Goal: Task Accomplishment & Management: Use online tool/utility

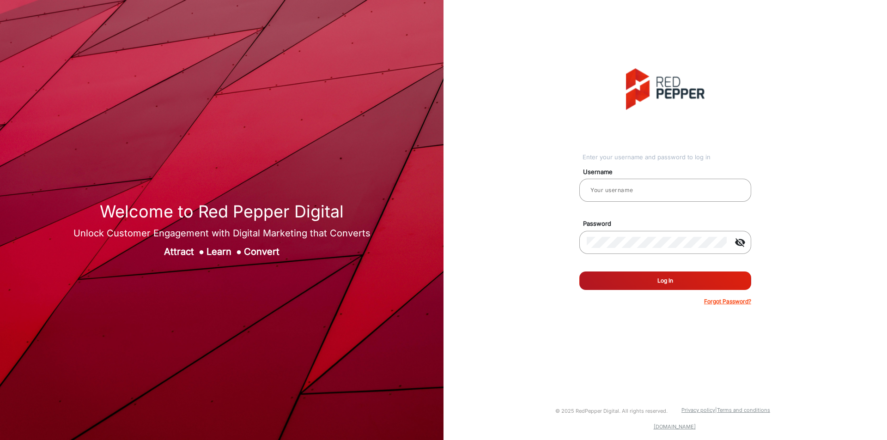
type input "[PERSON_NAME]"
click at [647, 286] on button "Log In" at bounding box center [665, 281] width 172 height 18
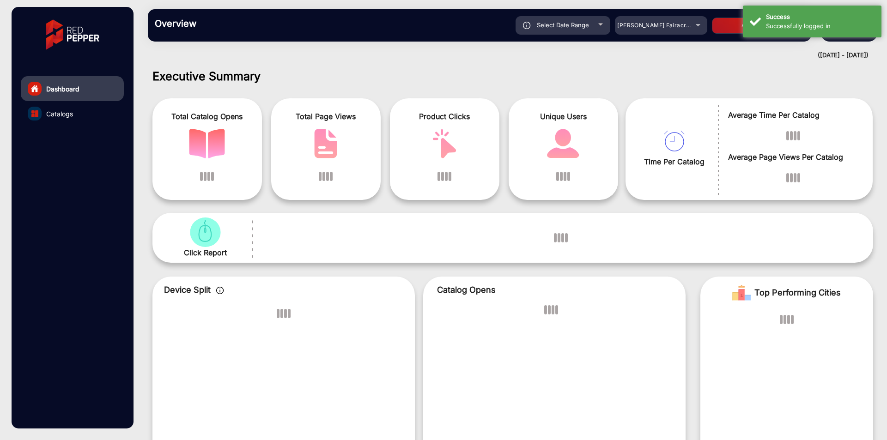
scroll to position [7, 0]
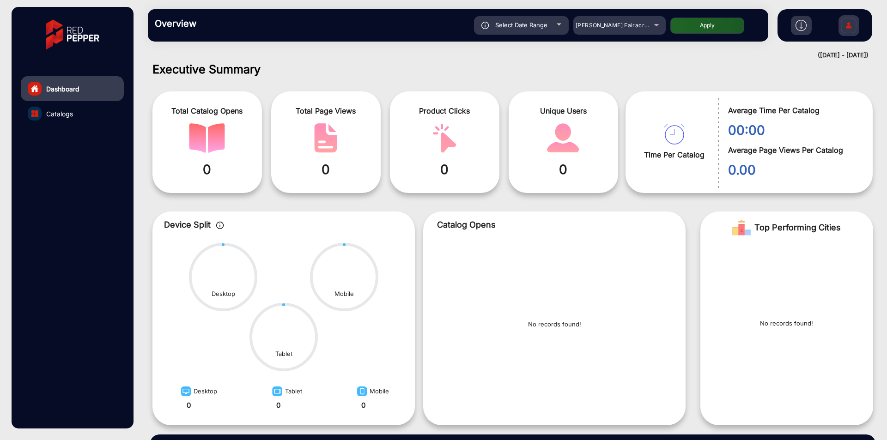
click at [840, 27] on img at bounding box center [848, 27] width 19 height 32
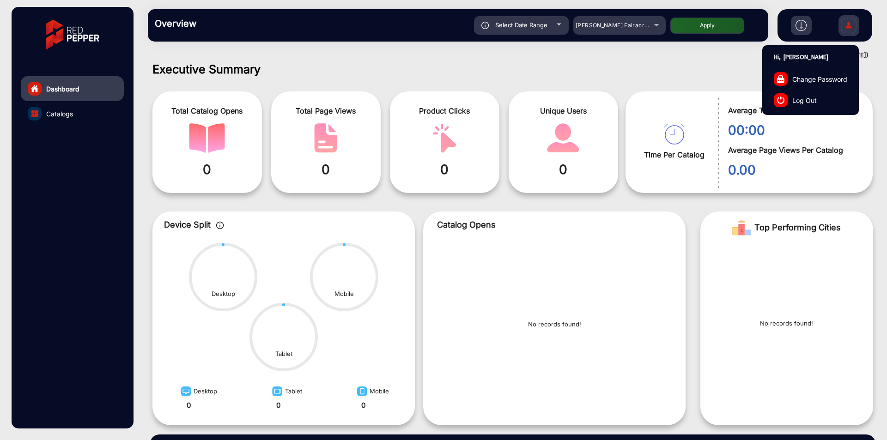
click at [820, 100] on link "Log Out" at bounding box center [811, 100] width 96 height 21
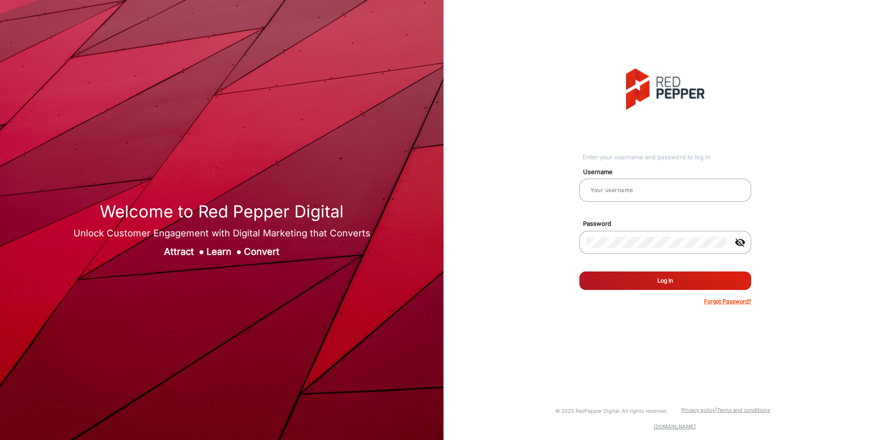
type input "[PERSON_NAME]"
click at [739, 243] on mat-icon "visibility_off" at bounding box center [740, 242] width 22 height 11
click at [661, 197] on div "[PERSON_NAME]" at bounding box center [665, 190] width 157 height 26
click at [660, 192] on input "[PERSON_NAME]" at bounding box center [665, 190] width 157 height 11
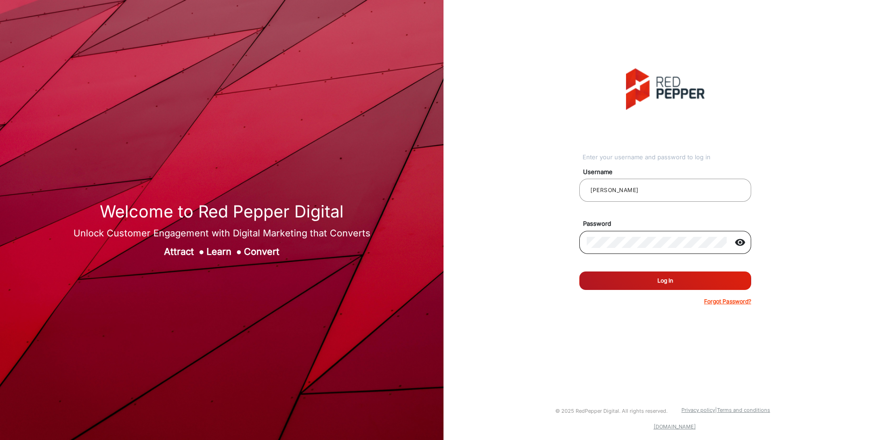
click at [633, 235] on div at bounding box center [657, 243] width 140 height 26
click at [645, 279] on button "Log In" at bounding box center [665, 281] width 172 height 18
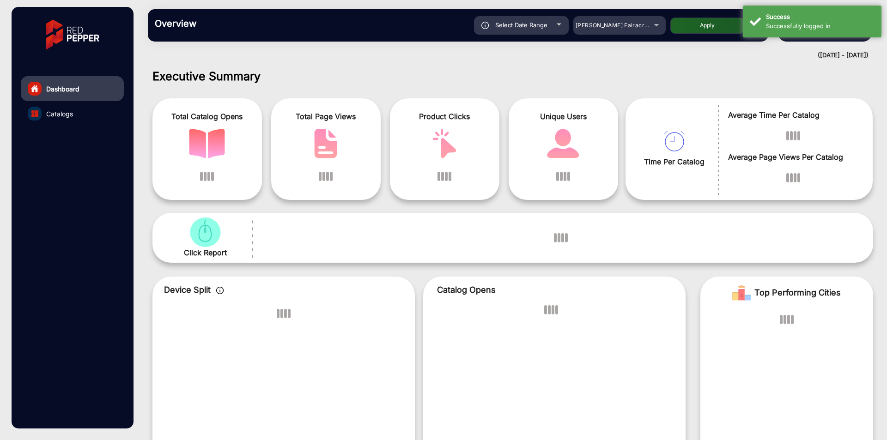
scroll to position [7, 0]
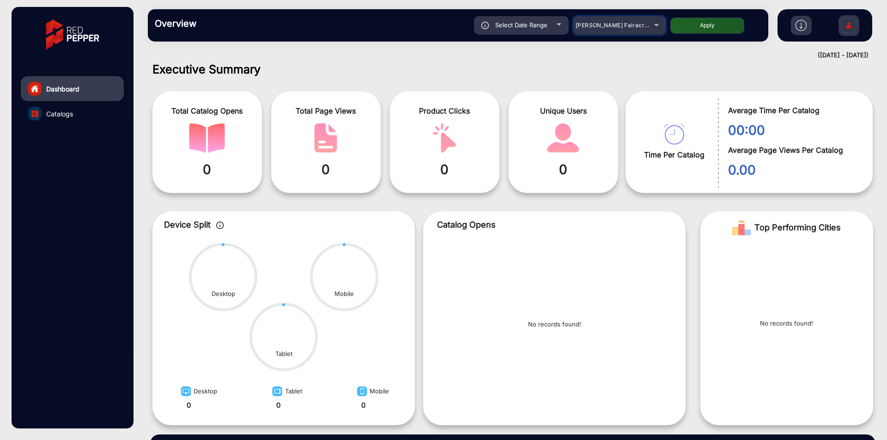
click at [629, 29] on div "[PERSON_NAME] Fairacre Farms" at bounding box center [613, 25] width 74 height 11
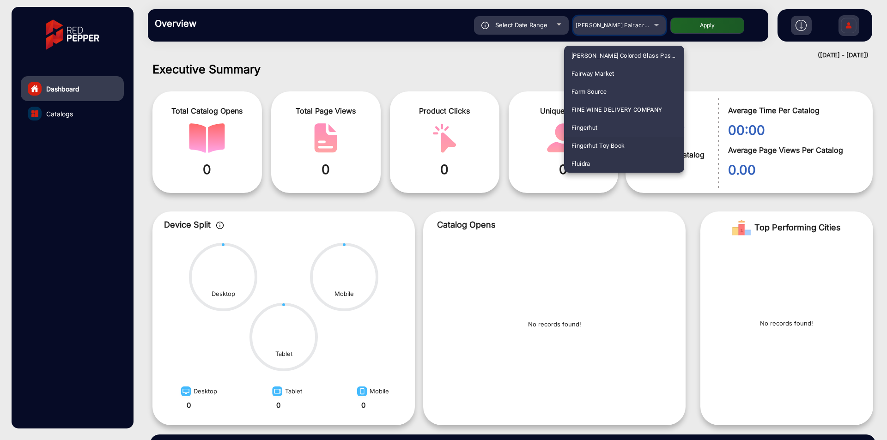
scroll to position [1084, 0]
click at [596, 145] on mat-option "Fluidra" at bounding box center [624, 146] width 120 height 18
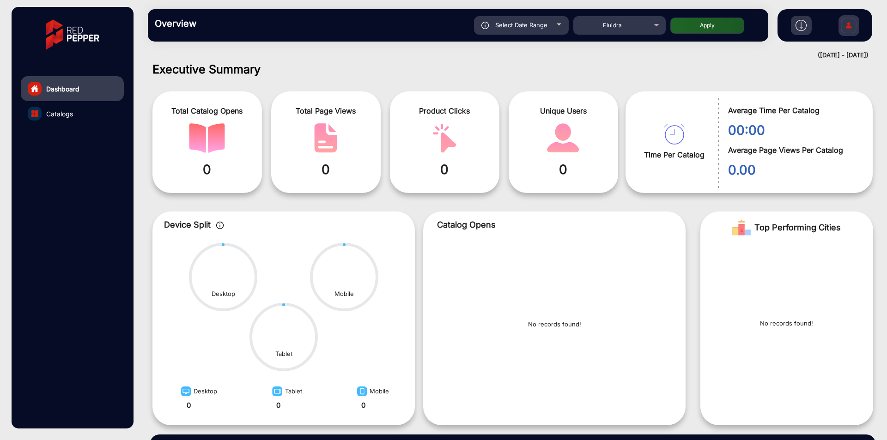
click at [694, 28] on button "Apply" at bounding box center [707, 26] width 74 height 16
type input "[DATE]"
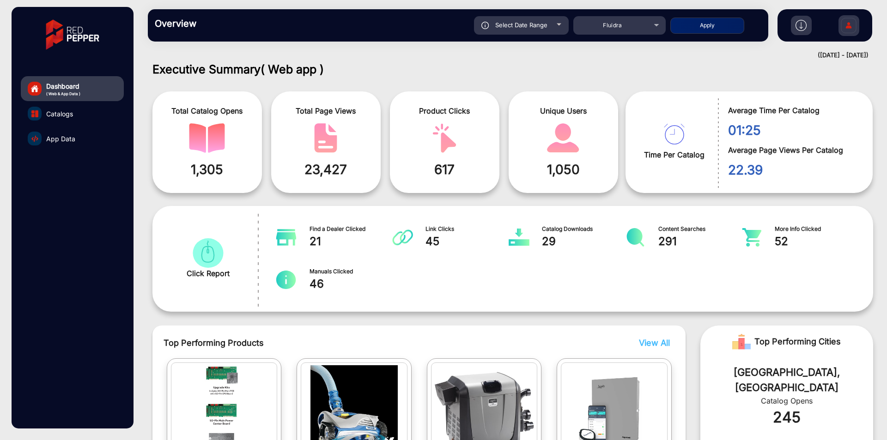
click at [68, 141] on span "App Data" at bounding box center [60, 139] width 29 height 10
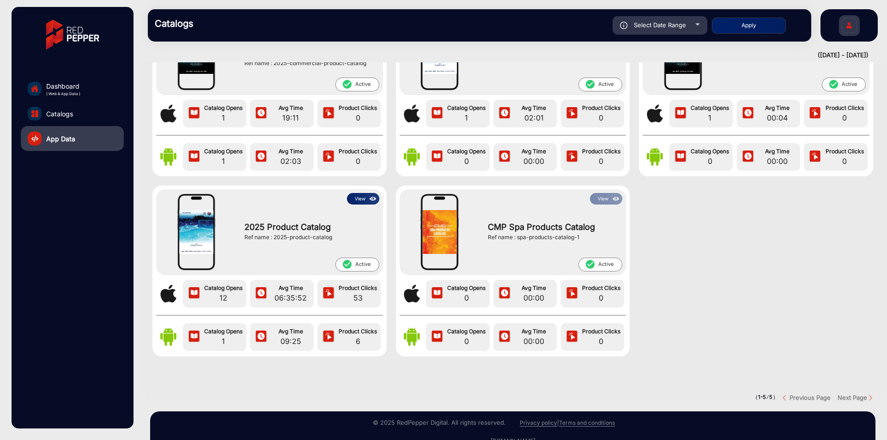
scroll to position [124, 0]
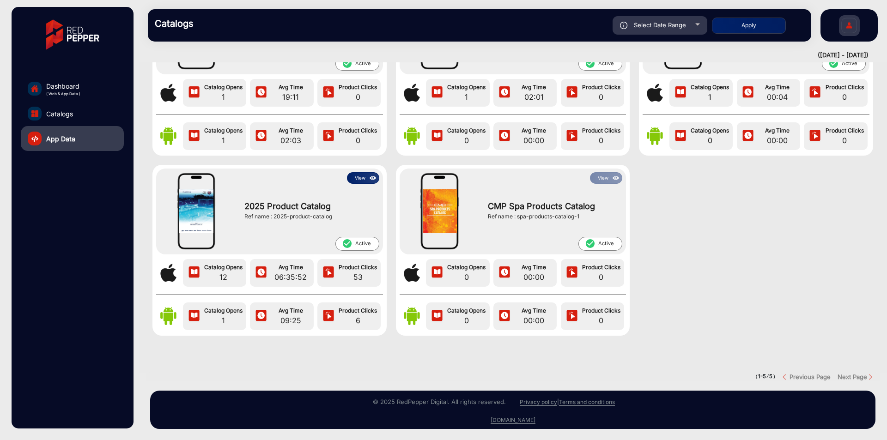
click at [371, 173] on img at bounding box center [373, 178] width 11 height 10
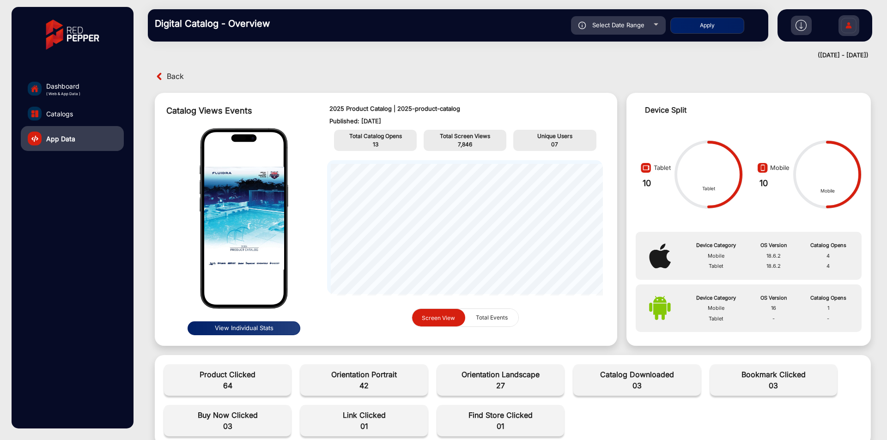
click at [255, 325] on button "View Individual Stats" at bounding box center [244, 329] width 113 height 14
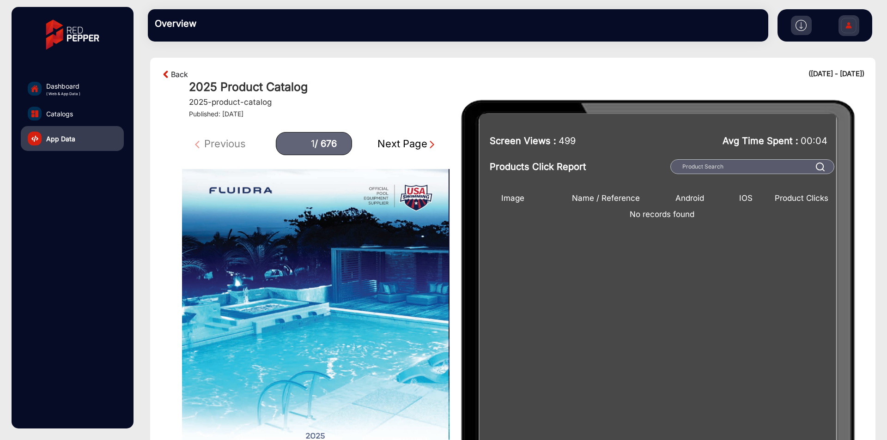
click at [175, 77] on link "Back" at bounding box center [179, 74] width 17 height 11
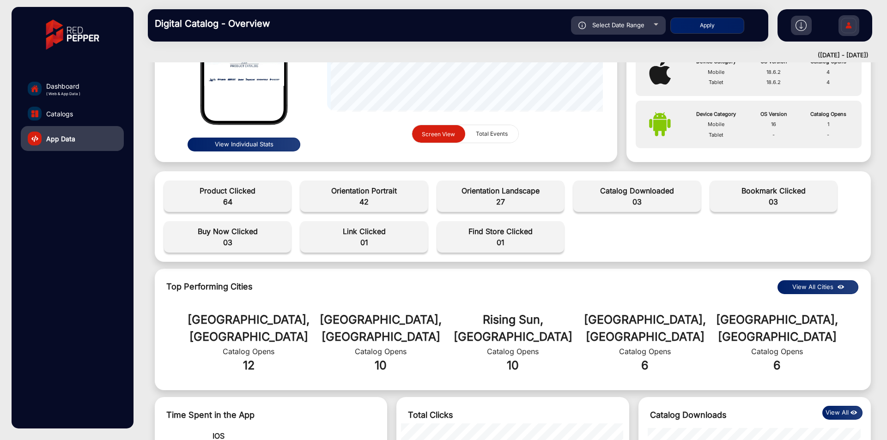
scroll to position [7, 0]
